Goal: Find specific page/section: Find specific page/section

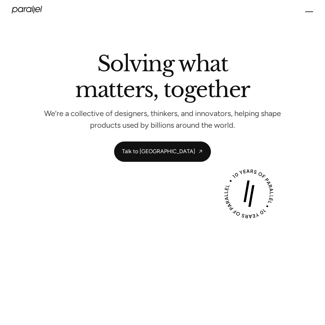
click at [308, 13] on icon "menu" at bounding box center [309, 14] width 8 height 8
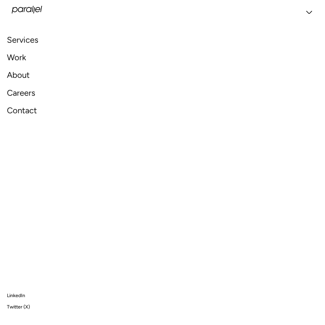
click at [20, 111] on link "Contact" at bounding box center [22, 110] width 30 height 15
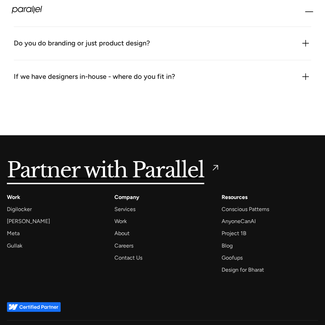
scroll to position [792, 0]
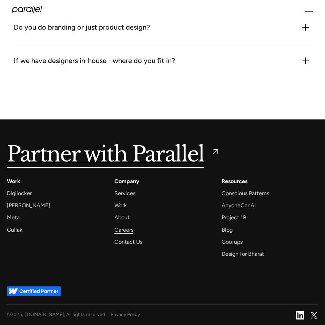
click at [123, 229] on div "Careers" at bounding box center [123, 229] width 19 height 9
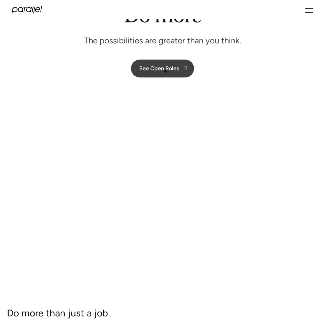
click at [165, 67] on div "See Open Roles" at bounding box center [159, 68] width 40 height 7
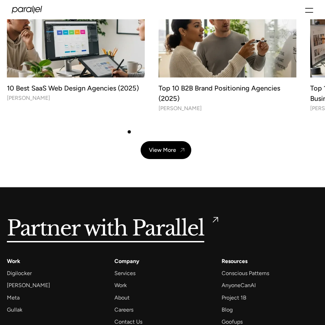
scroll to position [1749, 0]
